Goal: Task Accomplishment & Management: Manage account settings

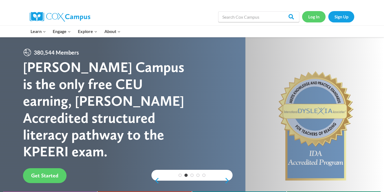
click at [309, 20] on link "Log In" at bounding box center [314, 16] width 24 height 11
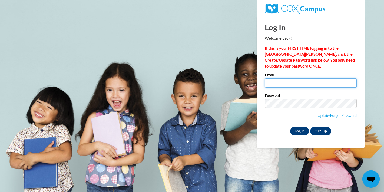
type input "[EMAIL_ADDRESS][PERSON_NAME][DOMAIN_NAME]"
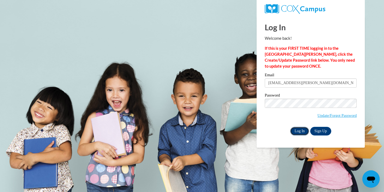
click at [301, 127] on input "Log In" at bounding box center [299, 131] width 19 height 9
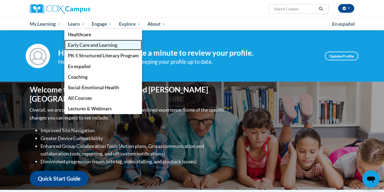
click at [89, 47] on span "Early Care and Learning" at bounding box center [92, 45] width 49 height 6
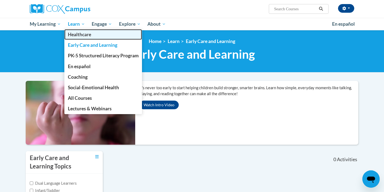
click at [82, 33] on span "Healthcare" at bounding box center [79, 35] width 23 height 6
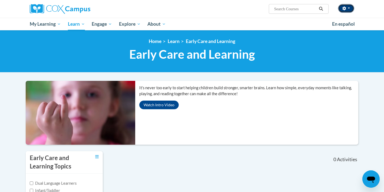
click at [350, 11] on button "button" at bounding box center [346, 8] width 16 height 9
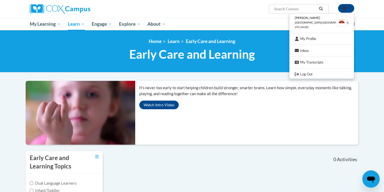
click at [327, 21] on span "(America/Indianapolis UTC-04:00)" at bounding box center [322, 25] width 54 height 8
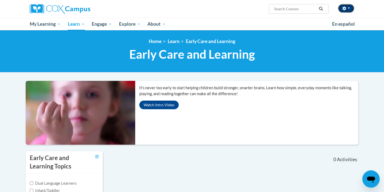
click at [350, 9] on button "button" at bounding box center [346, 8] width 16 height 9
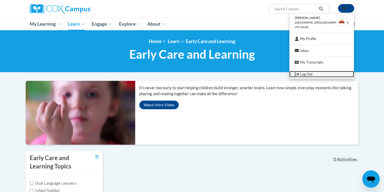
click at [322, 74] on link "Log Out" at bounding box center [321, 74] width 65 height 7
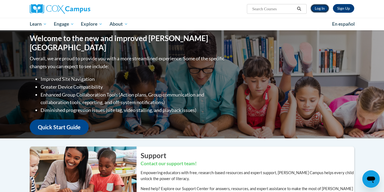
click at [321, 9] on link "Log In" at bounding box center [319, 8] width 19 height 9
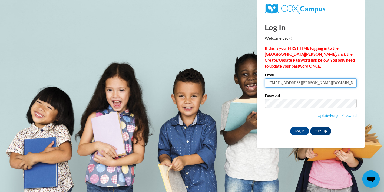
click at [331, 83] on input "[EMAIL_ADDRESS][PERSON_NAME][DOMAIN_NAME]" at bounding box center [311, 82] width 92 height 9
type input "[PERSON_NAME][EMAIL_ADDRESS][DOMAIN_NAME]"
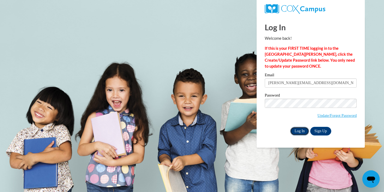
click at [304, 129] on input "Log In" at bounding box center [299, 131] width 19 height 9
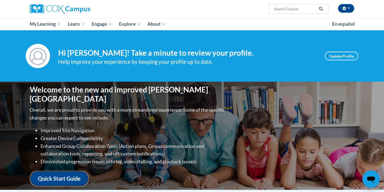
click at [64, 172] on link "Quick Start Guide" at bounding box center [59, 178] width 59 height 15
